Goal: Information Seeking & Learning: Learn about a topic

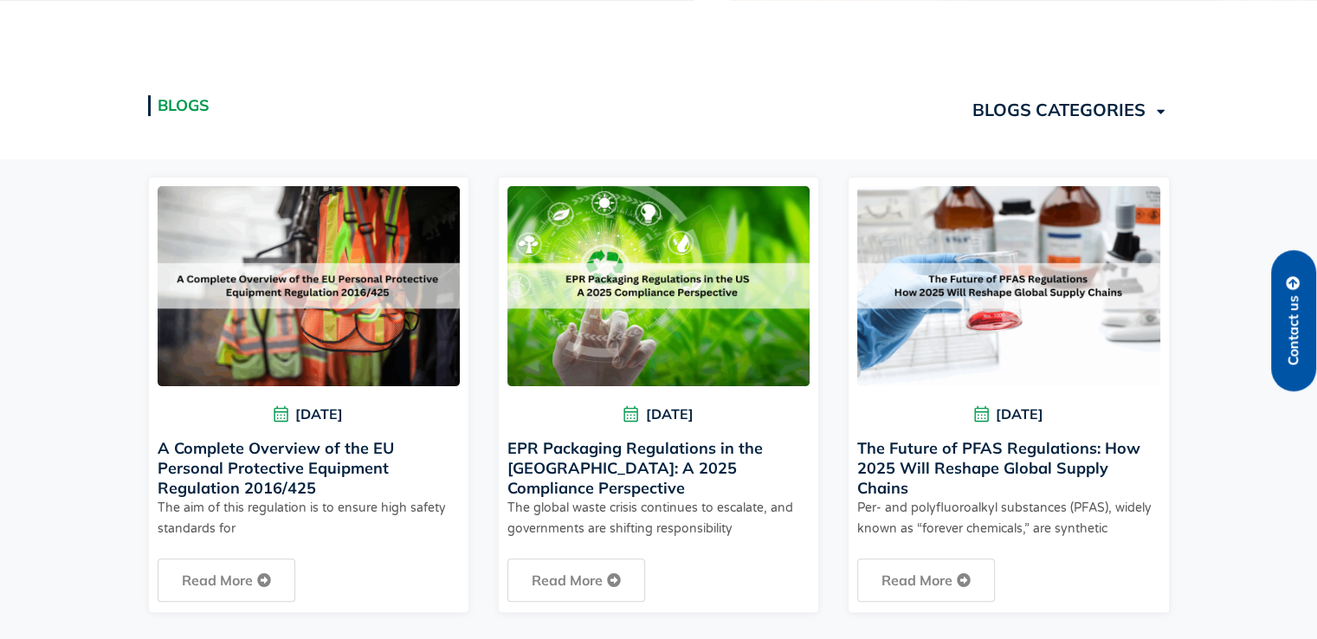
scroll to position [423, 0]
click at [630, 444] on link "EPR Packaging Regulations in the [GEOGRAPHIC_DATA]: A 2025 Compliance Perspecti…" at bounding box center [636, 468] width 256 height 60
